Goal: Information Seeking & Learning: Learn about a topic

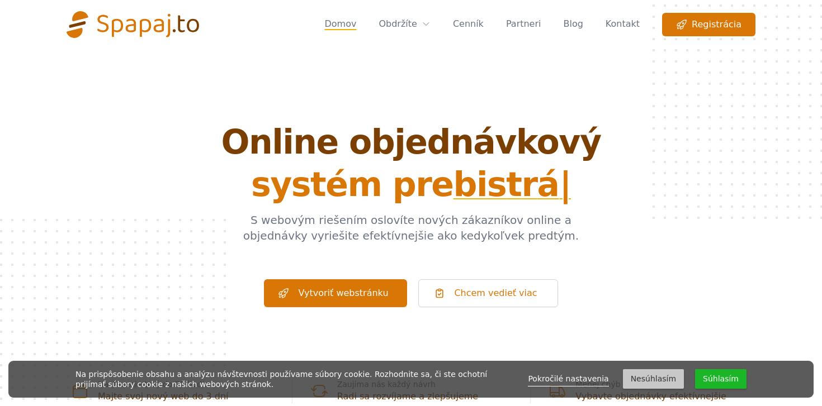
click at [710, 373] on button "Súhlasím" at bounding box center [720, 380] width 51 height 20
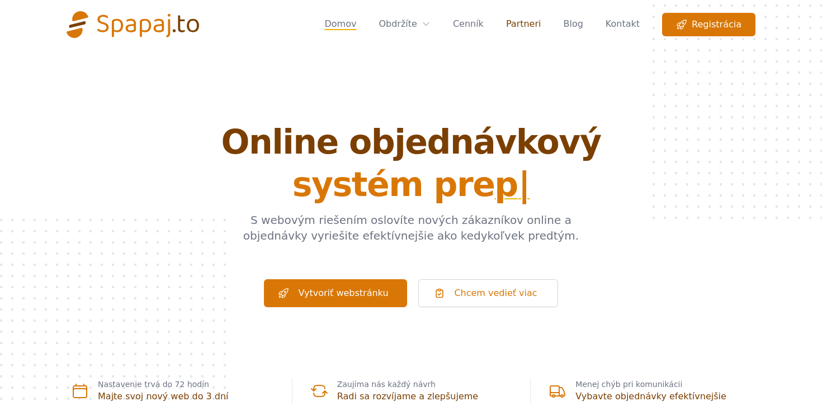
click at [523, 20] on link "Partneri" at bounding box center [523, 24] width 35 height 23
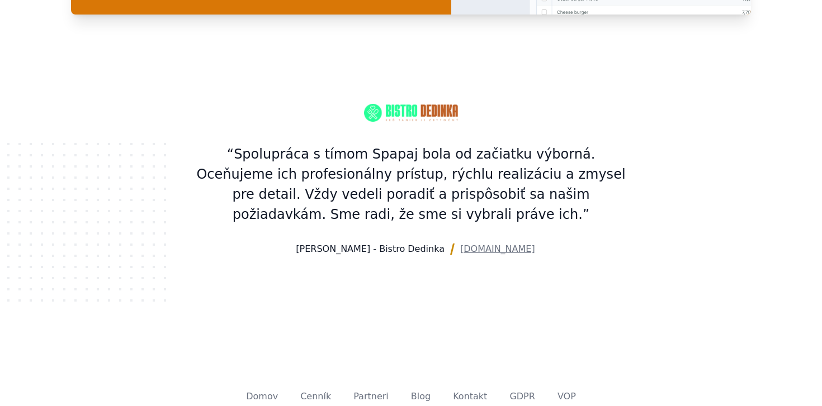
scroll to position [1291, 0]
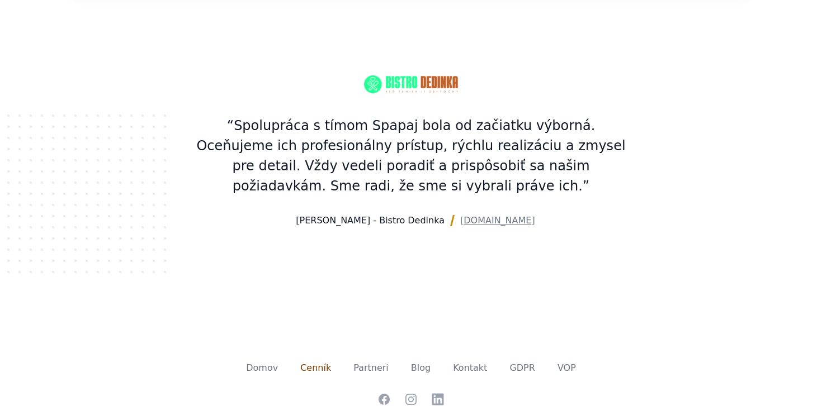
click at [328, 363] on link "Cenník" at bounding box center [315, 368] width 31 height 11
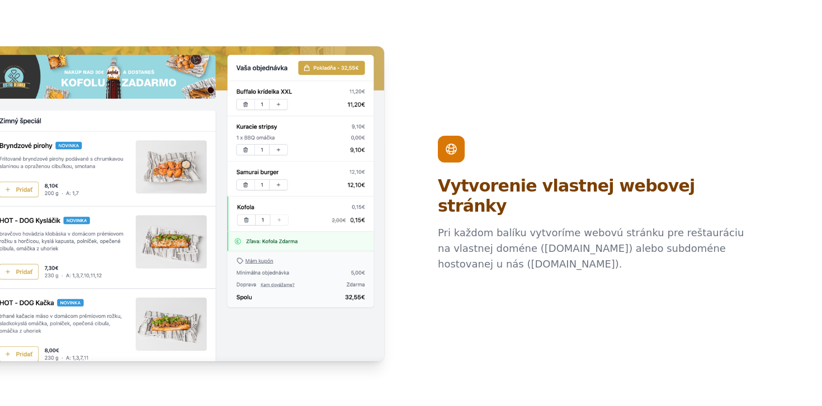
scroll to position [542, 0]
